Goal: Navigation & Orientation: Find specific page/section

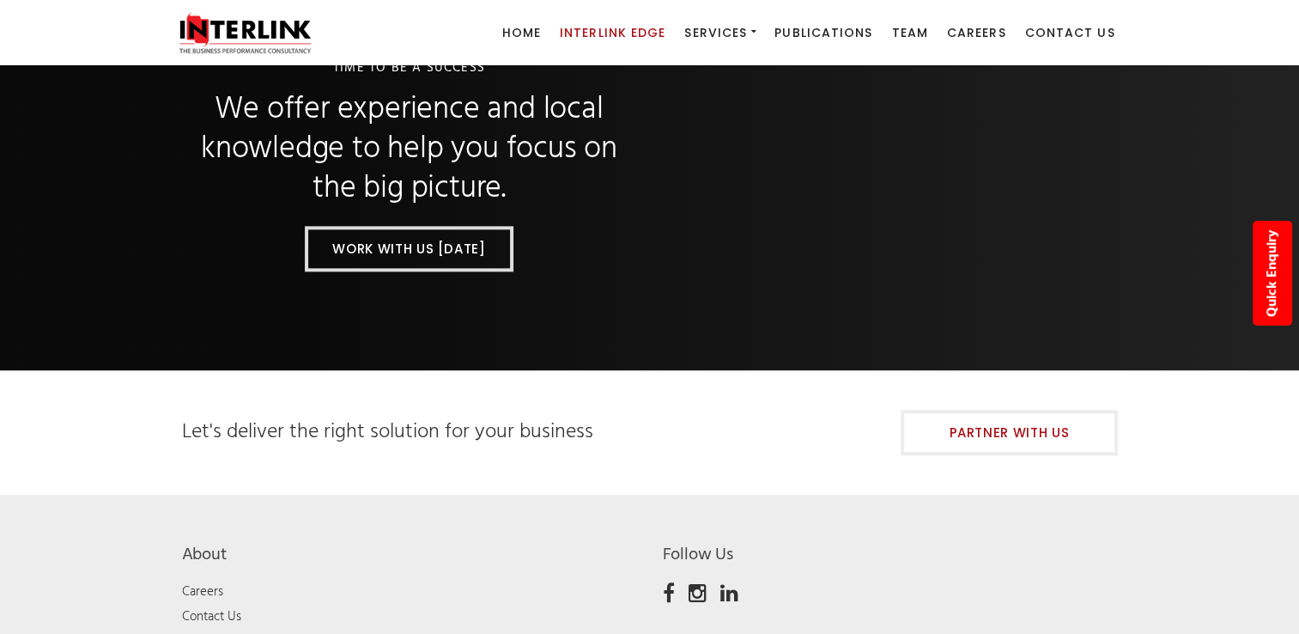
scroll to position [2126, 0]
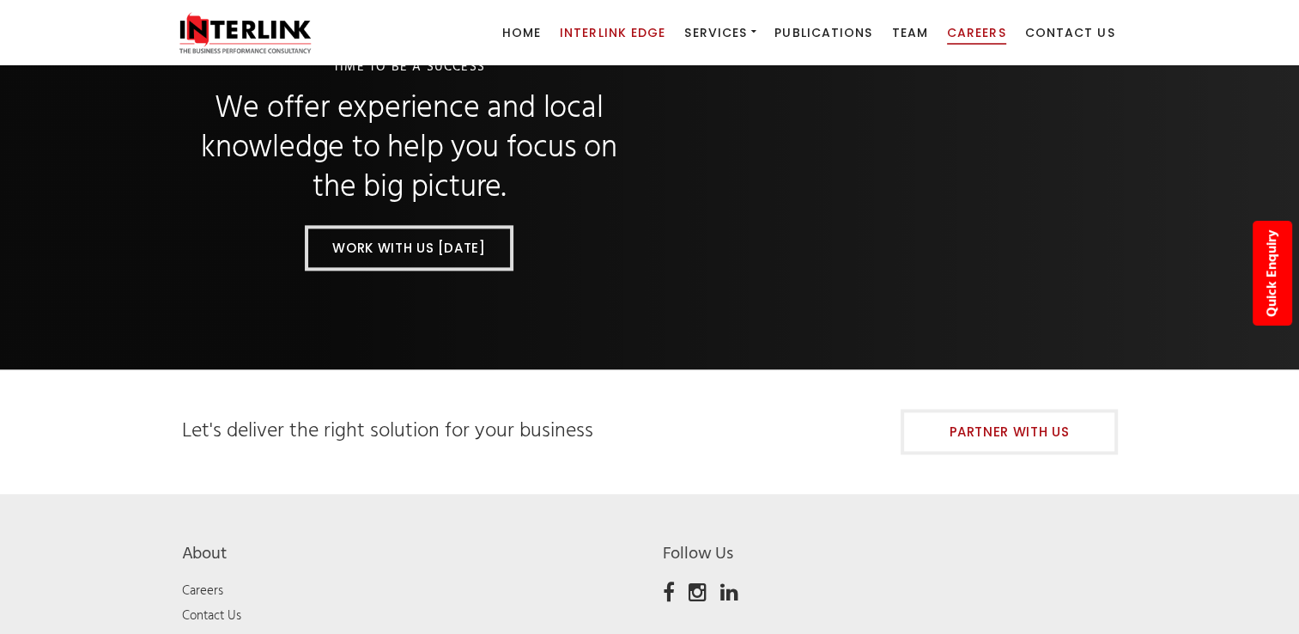
click at [1000, 33] on span "Careers" at bounding box center [976, 32] width 59 height 17
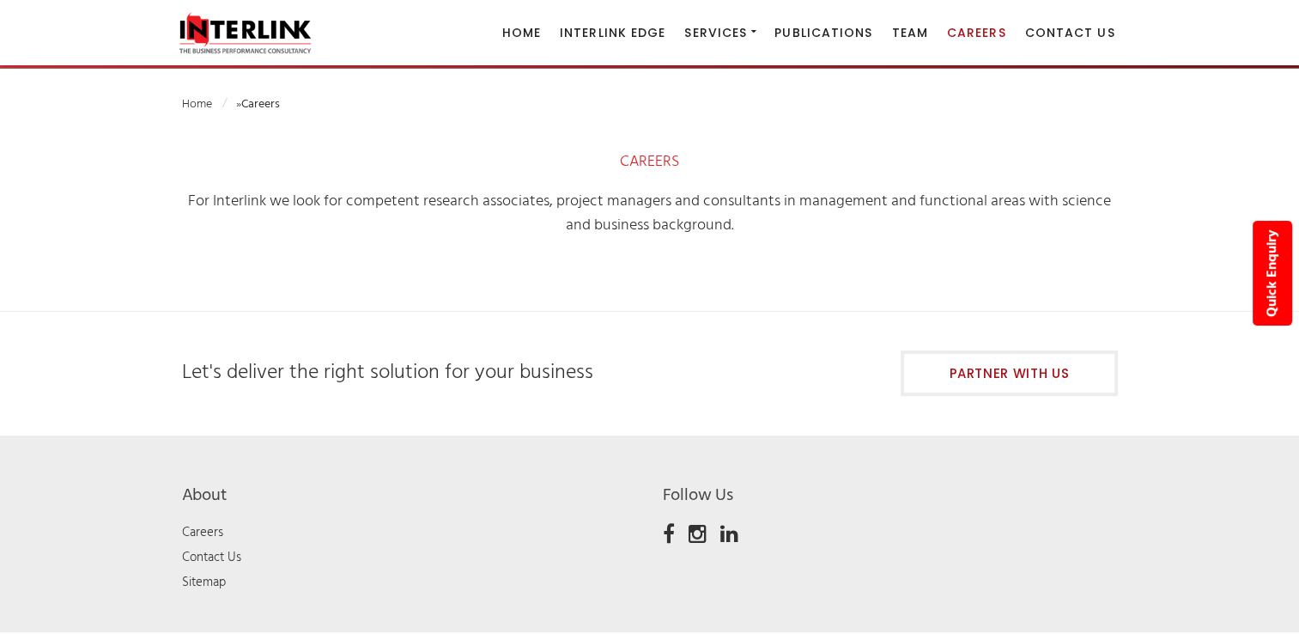
scroll to position [311, 0]
